Goal: Navigation & Orientation: Understand site structure

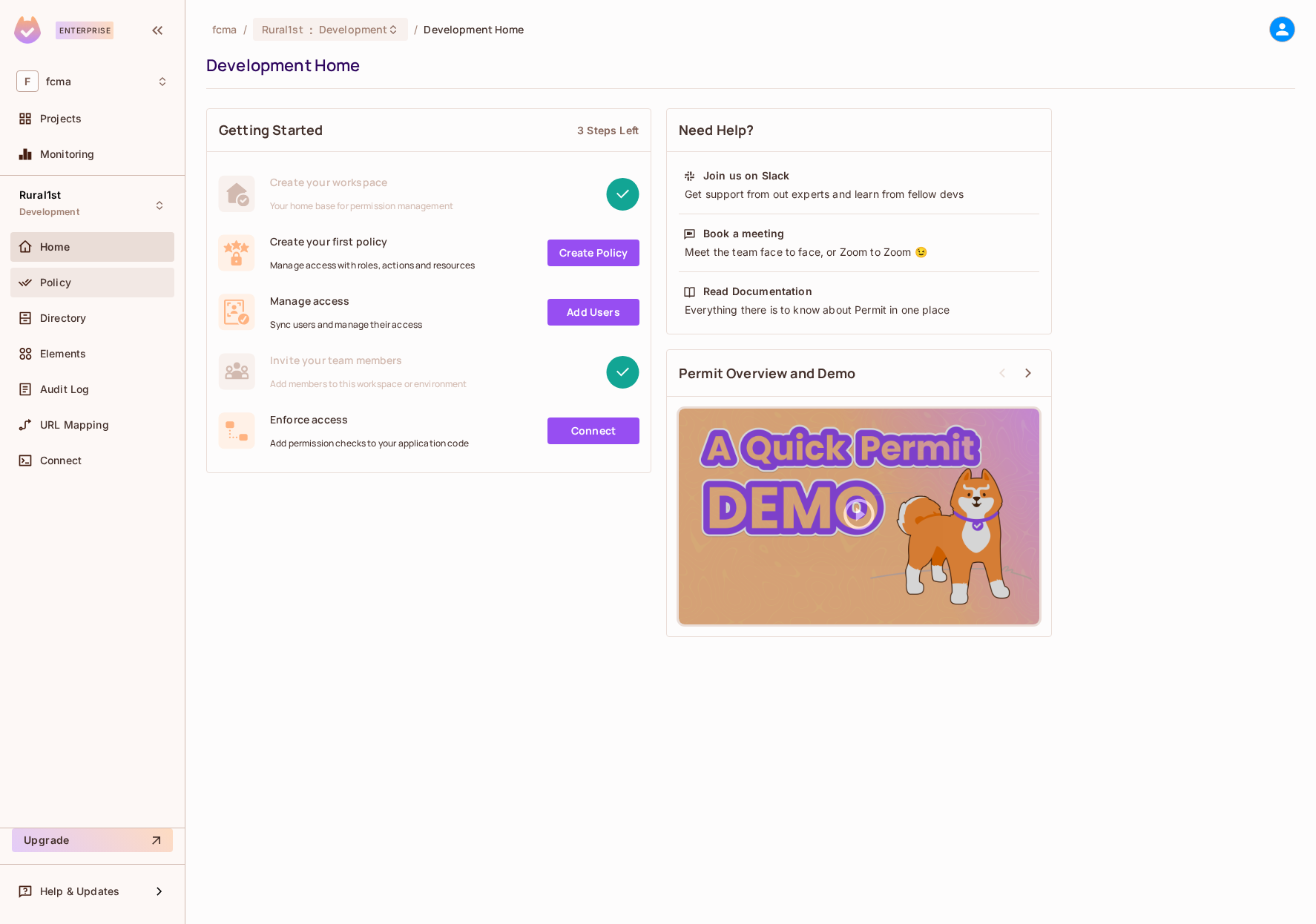
click at [53, 278] on span "Policy" at bounding box center [55, 283] width 32 height 11
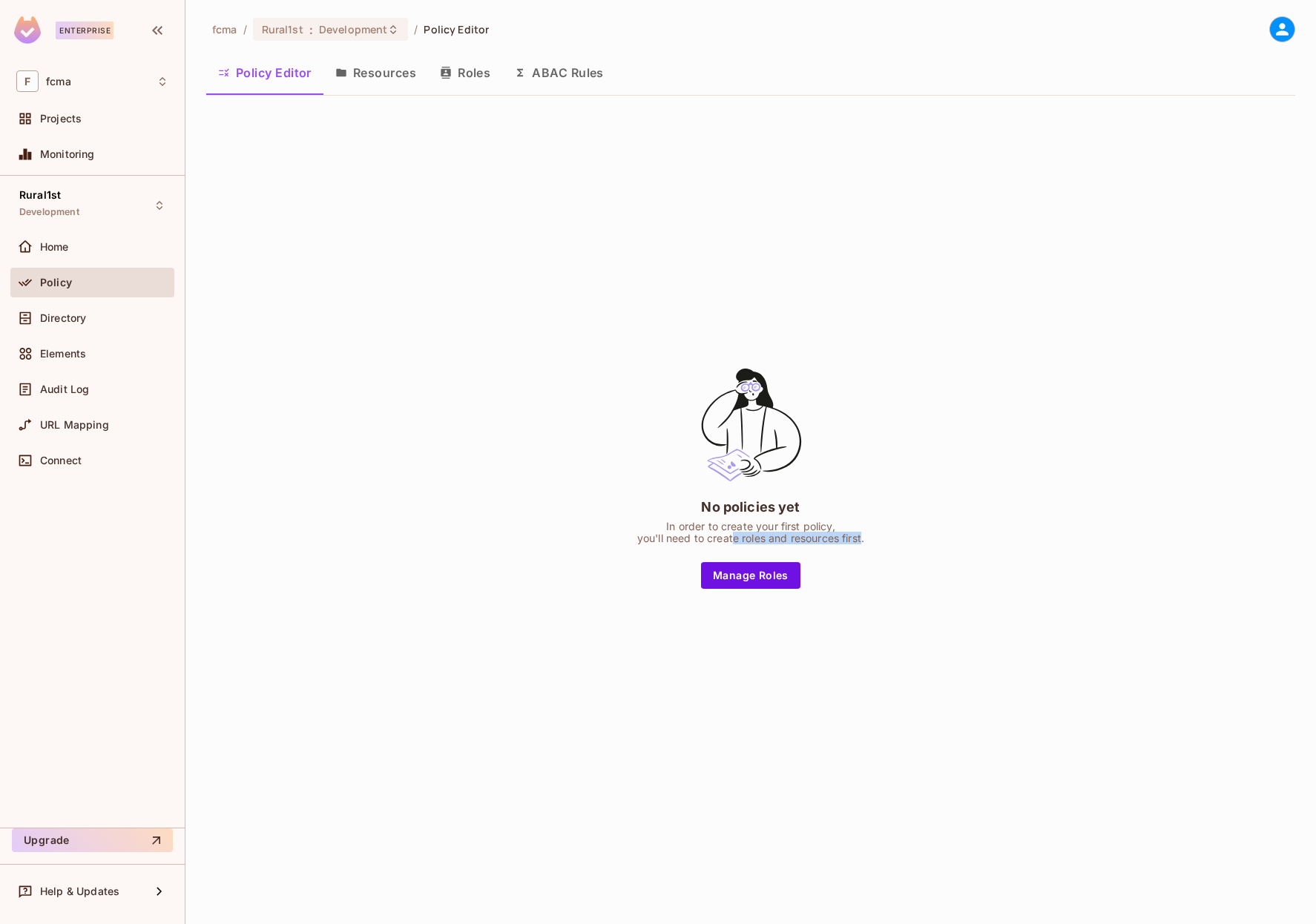
drag, startPoint x: 731, startPoint y: 538, endPoint x: 869, endPoint y: 539, distance: 138.0
click at [864, 538] on div "In order to create your first policy, you'll need to create roles and resources…" at bounding box center [751, 532] width 227 height 24
click at [1008, 254] on div "No policies yet In order to create your first policy, you'll need to create rol…" at bounding box center [751, 477] width 1089 height 739
click at [904, 266] on div "No policies yet In order to create your first policy, you'll need to create rol…" at bounding box center [751, 477] width 1089 height 739
click at [371, 65] on button "Resources" at bounding box center [376, 73] width 105 height 37
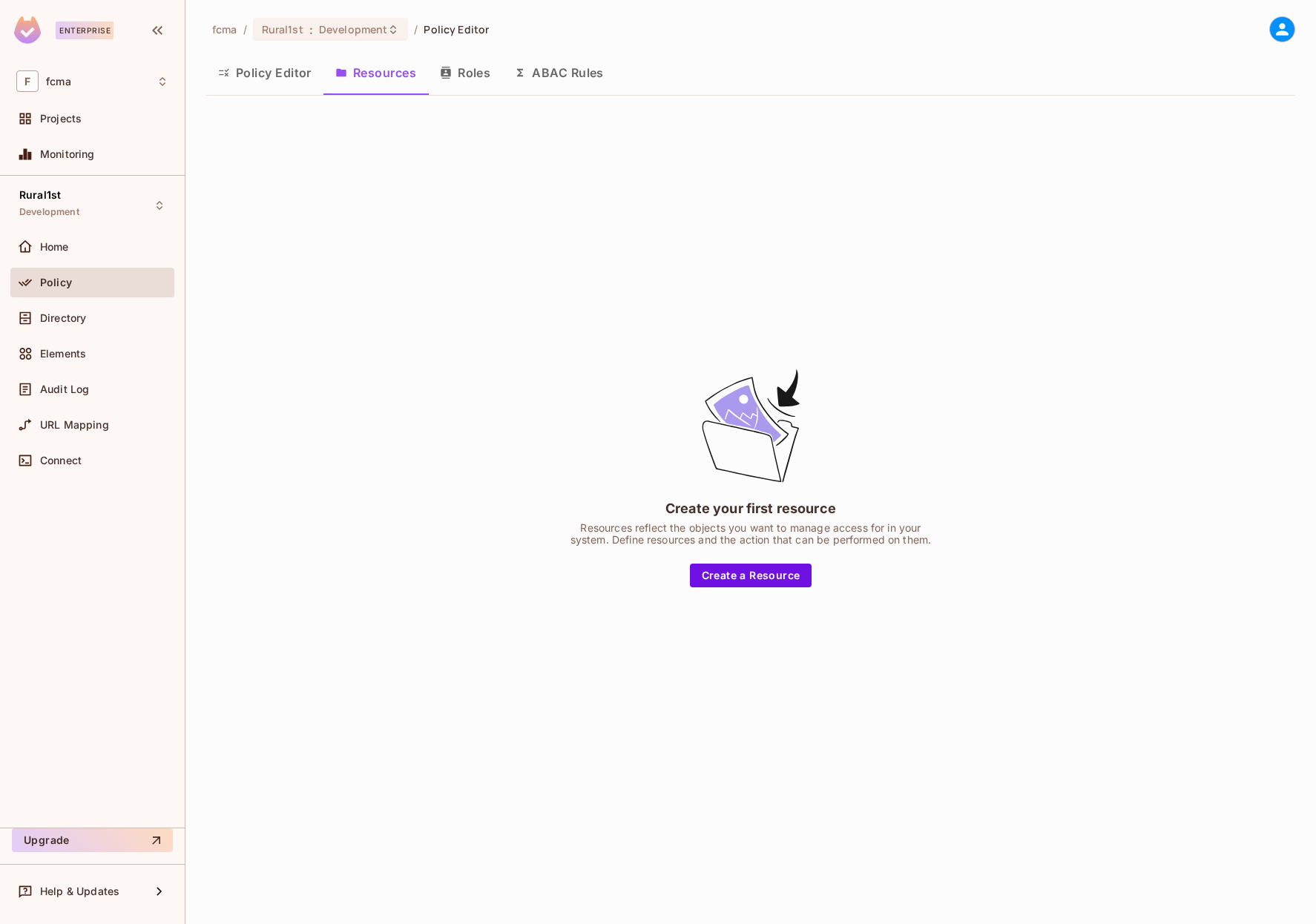
click at [489, 76] on button "Roles" at bounding box center [465, 73] width 74 height 37
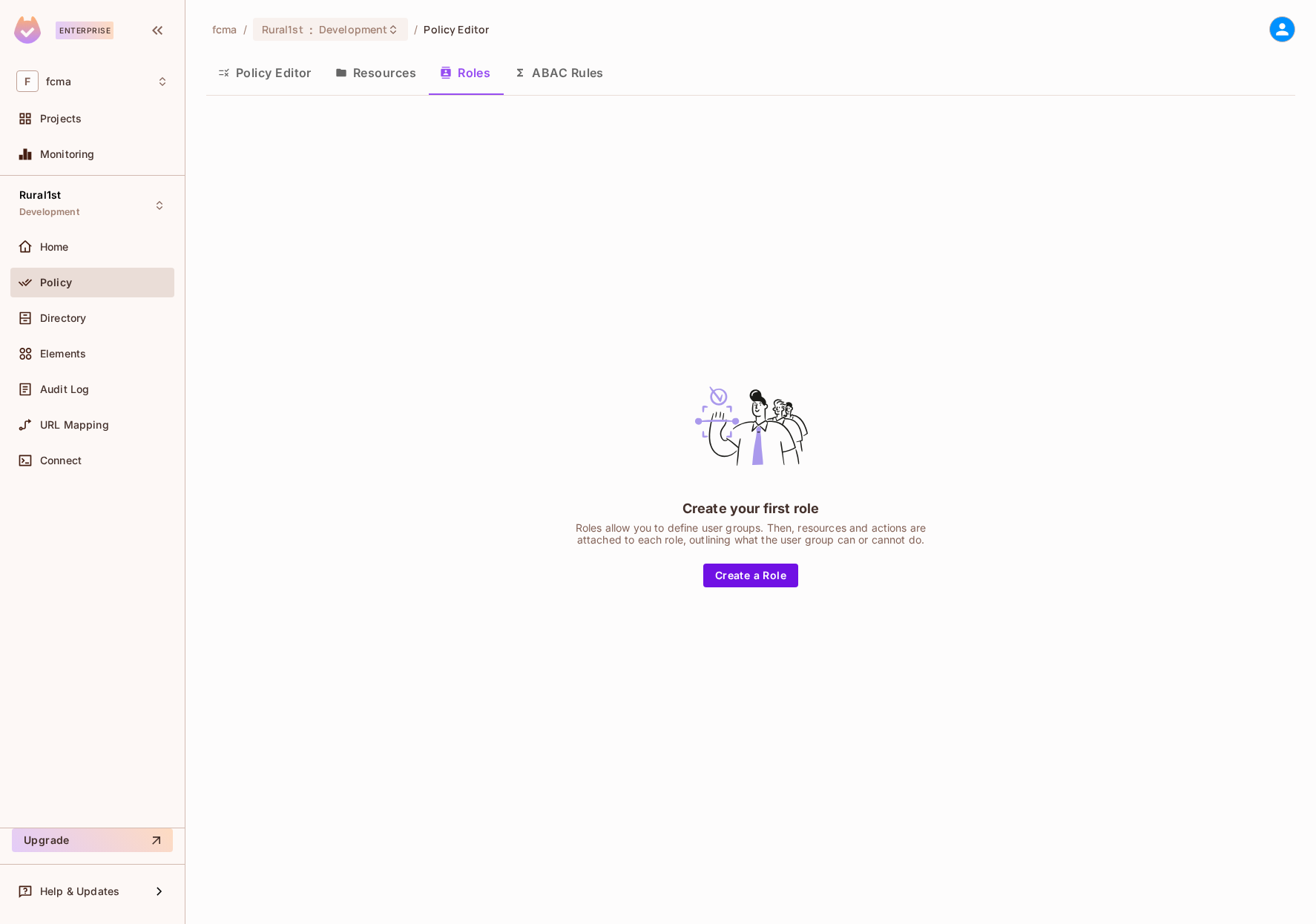
click at [226, 80] on button "Policy Editor" at bounding box center [265, 73] width 117 height 37
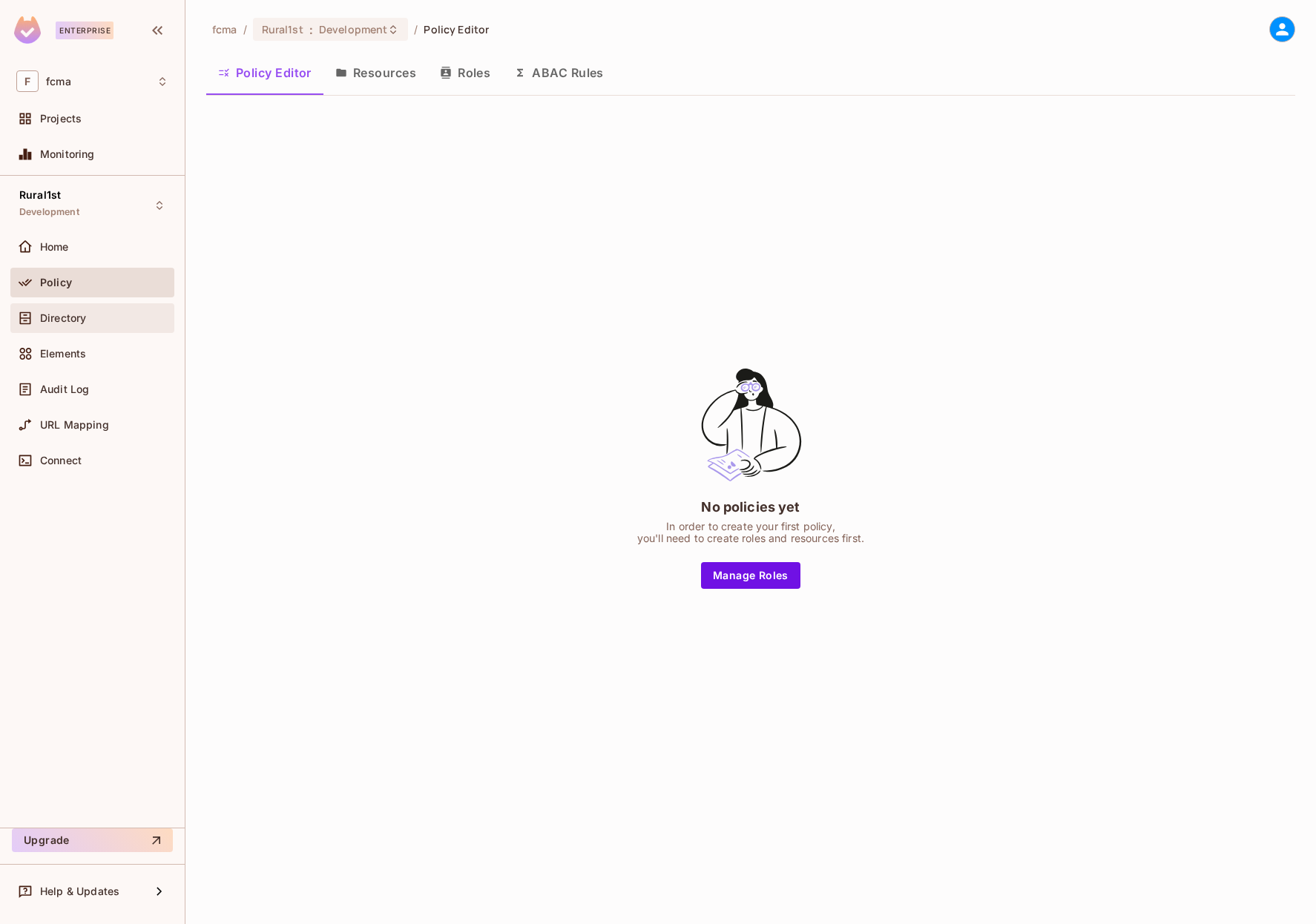
click at [117, 330] on div "Directory" at bounding box center [93, 318] width 164 height 30
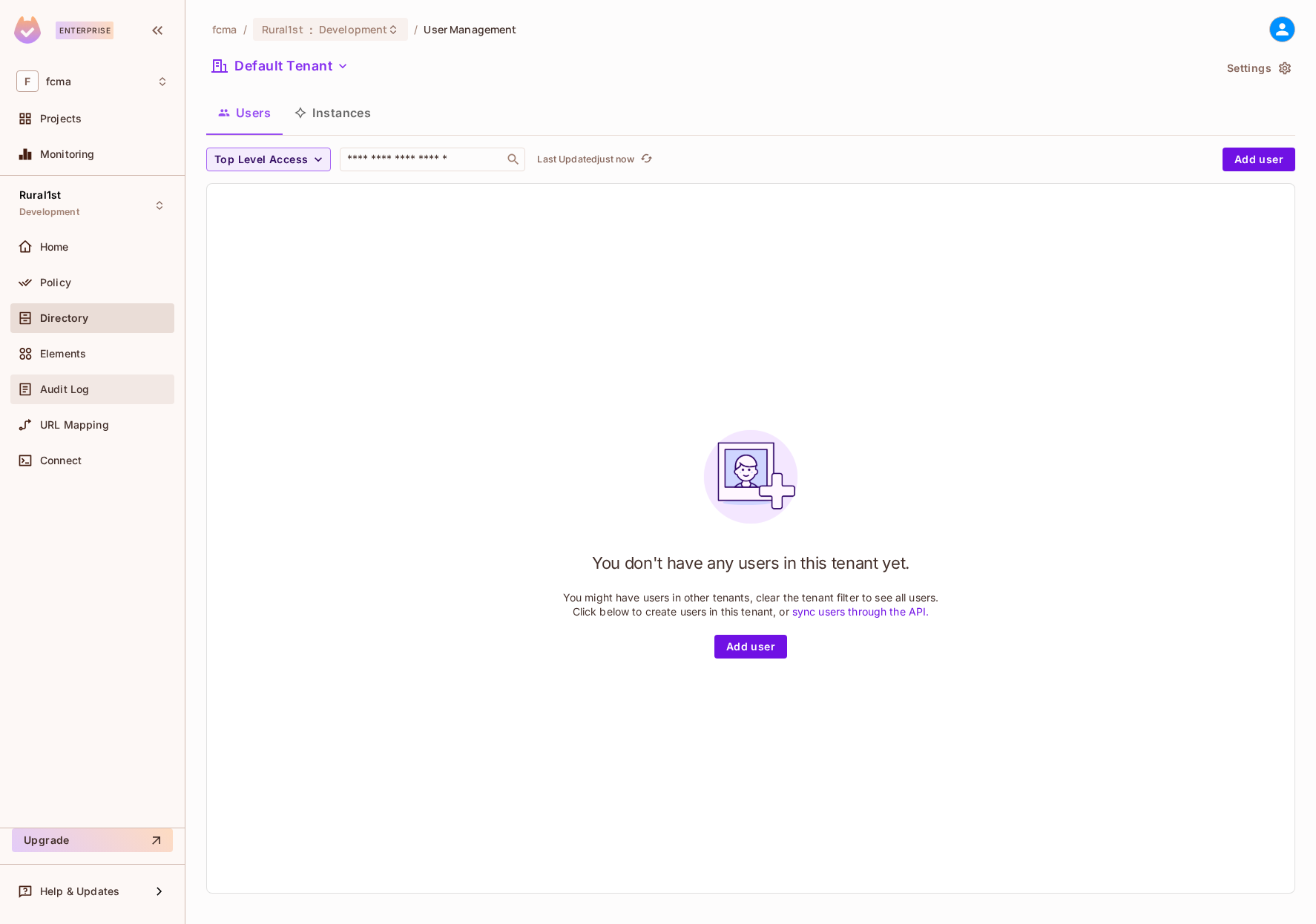
click at [90, 397] on div "Audit Log" at bounding box center [92, 389] width 152 height 18
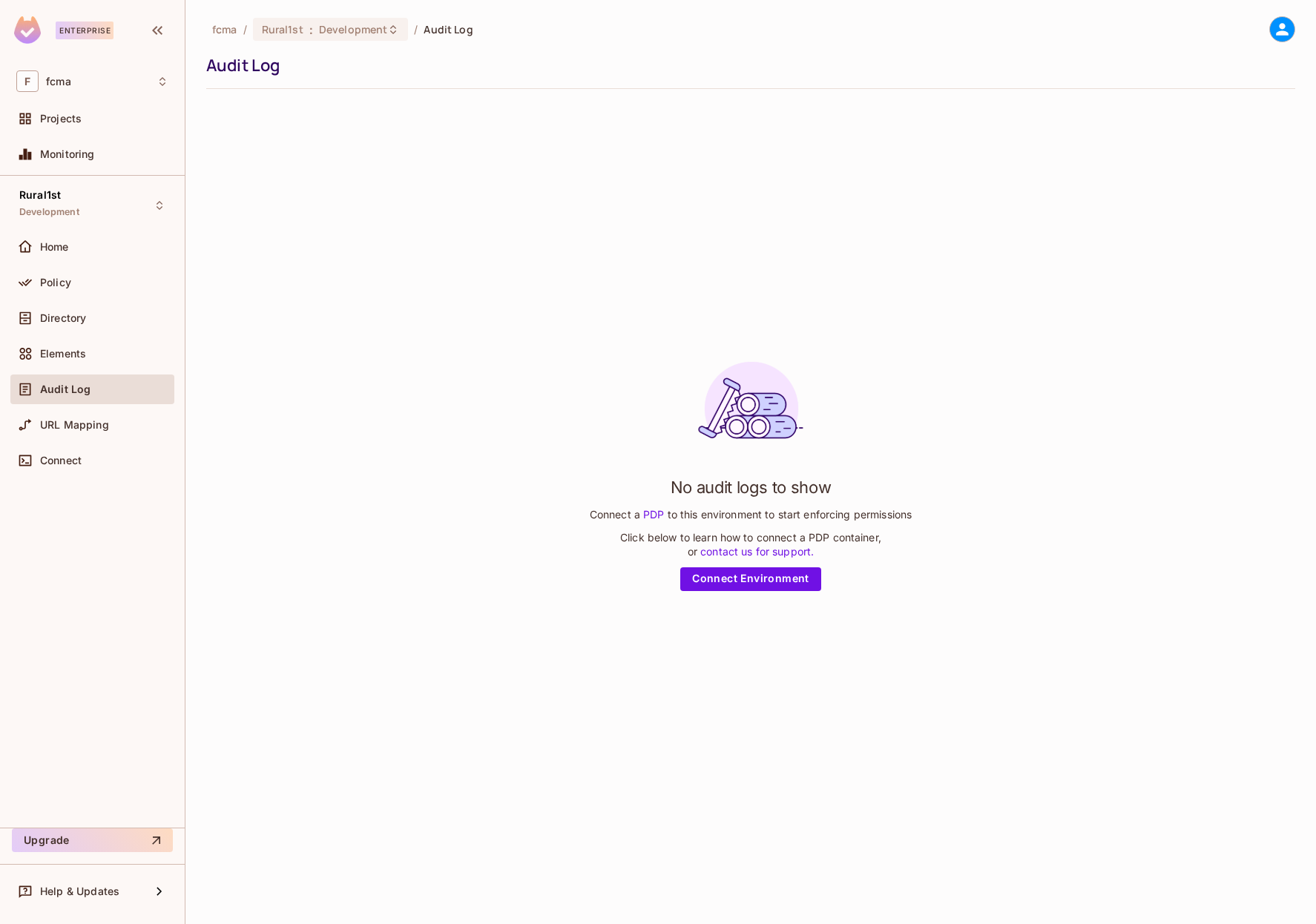
click at [590, 362] on div "No audit logs to show Connect a PDP to this environment to start enforcing perm…" at bounding box center [751, 471] width 322 height 241
click at [461, 253] on div "No audit logs to show Connect a PDP to this environment to start enforcing perm…" at bounding box center [751, 471] width 1089 height 739
click at [92, 427] on span "URL Mapping" at bounding box center [74, 425] width 69 height 11
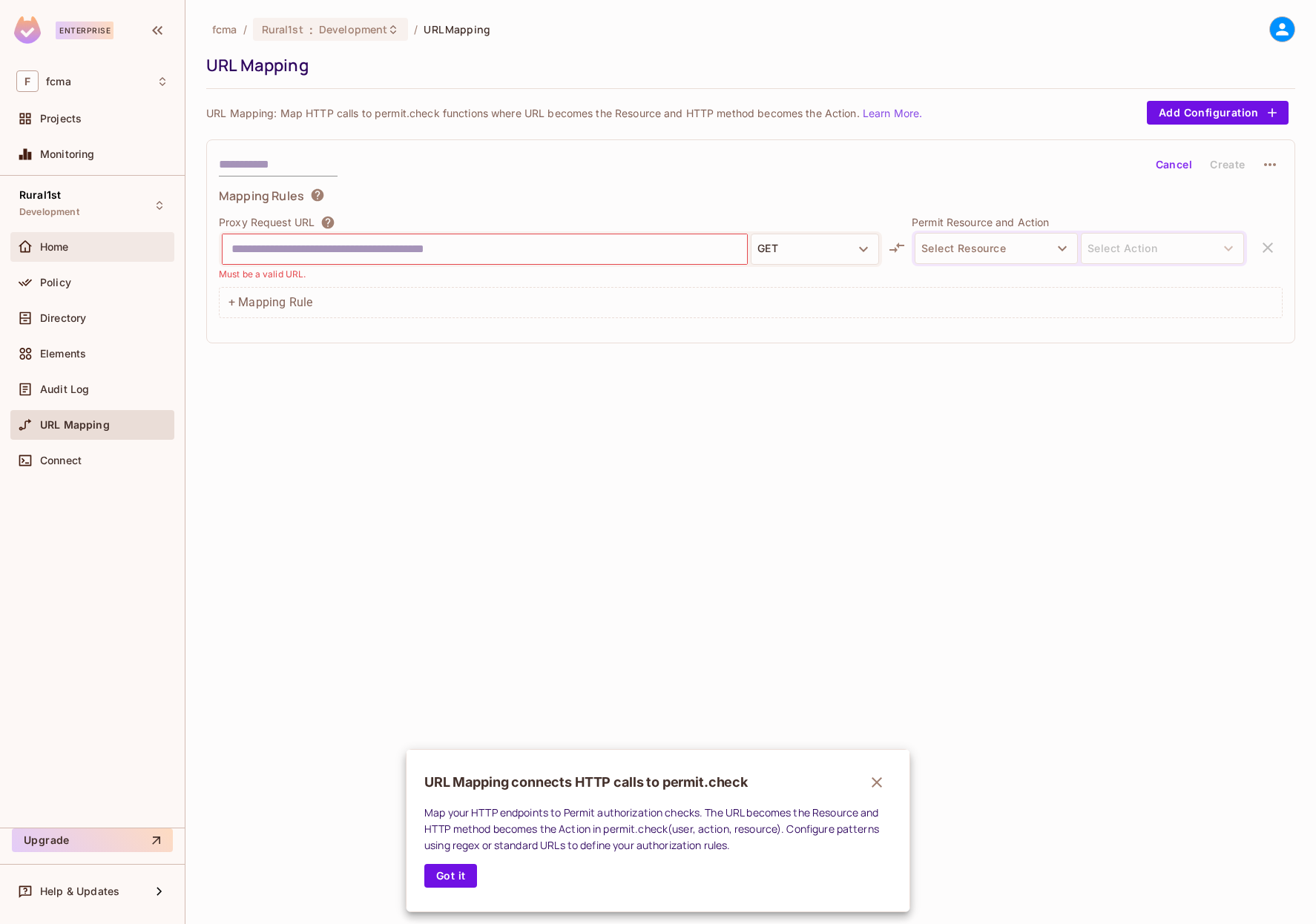
click at [78, 249] on div at bounding box center [658, 462] width 1316 height 924
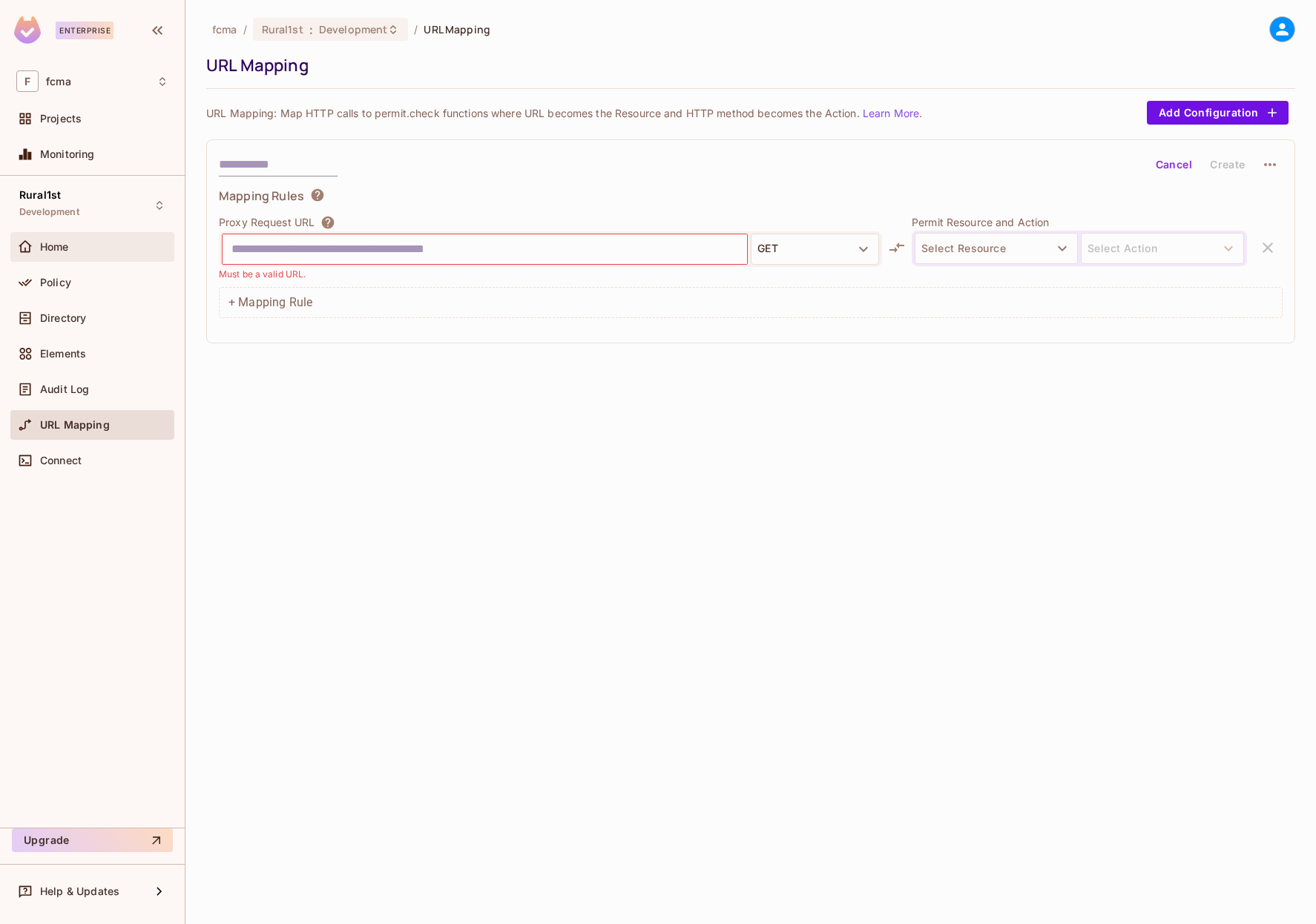
click at [89, 253] on div "Home" at bounding box center [92, 246] width 152 height 18
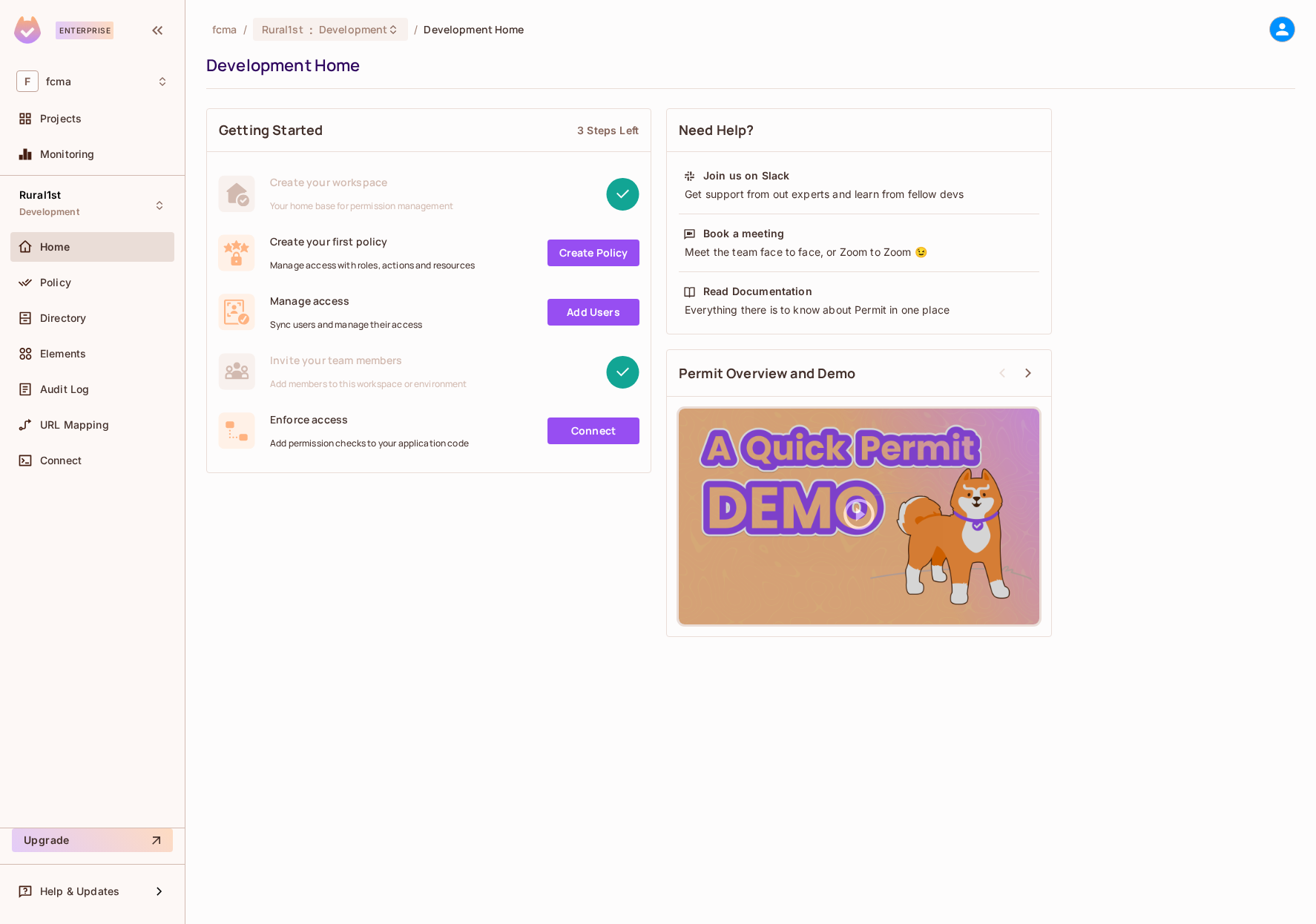
click at [291, 304] on span "Manage access" at bounding box center [346, 301] width 152 height 14
click at [609, 304] on link "Add Users" at bounding box center [593, 312] width 92 height 27
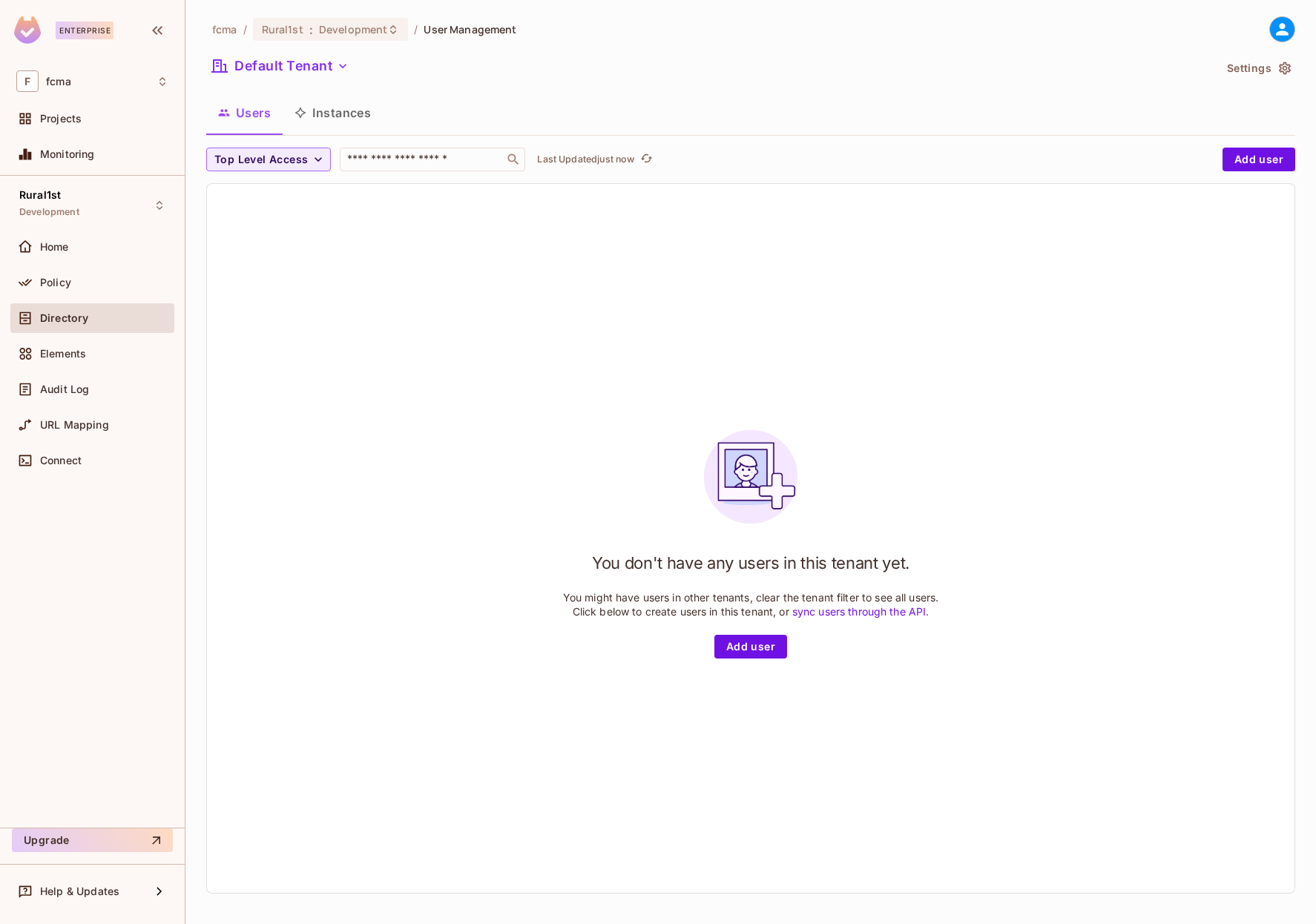
click at [590, 261] on div "You don't have any users in this tenant yet. You might have users in other tena…" at bounding box center [751, 538] width 1088 height 709
click at [499, 387] on div "You don't have any users in this tenant yet. You might have users in other tena…" at bounding box center [751, 538] width 1088 height 709
